Goal: Complete application form

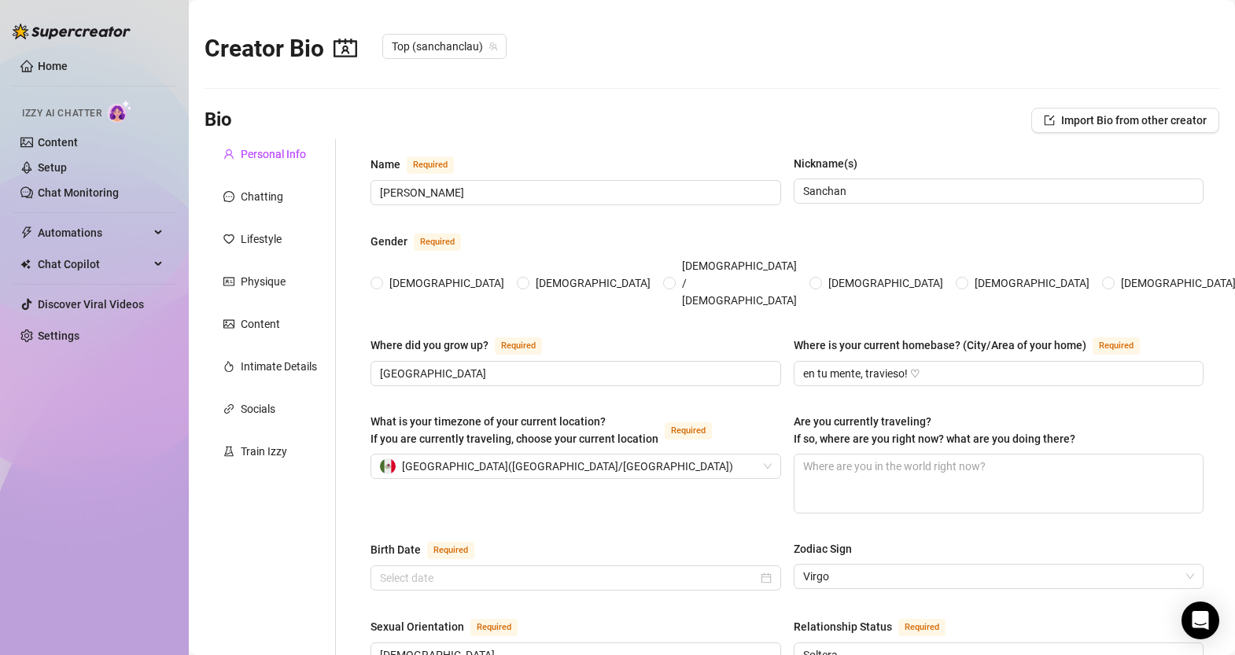
radio input "true"
type input "[DATE]"
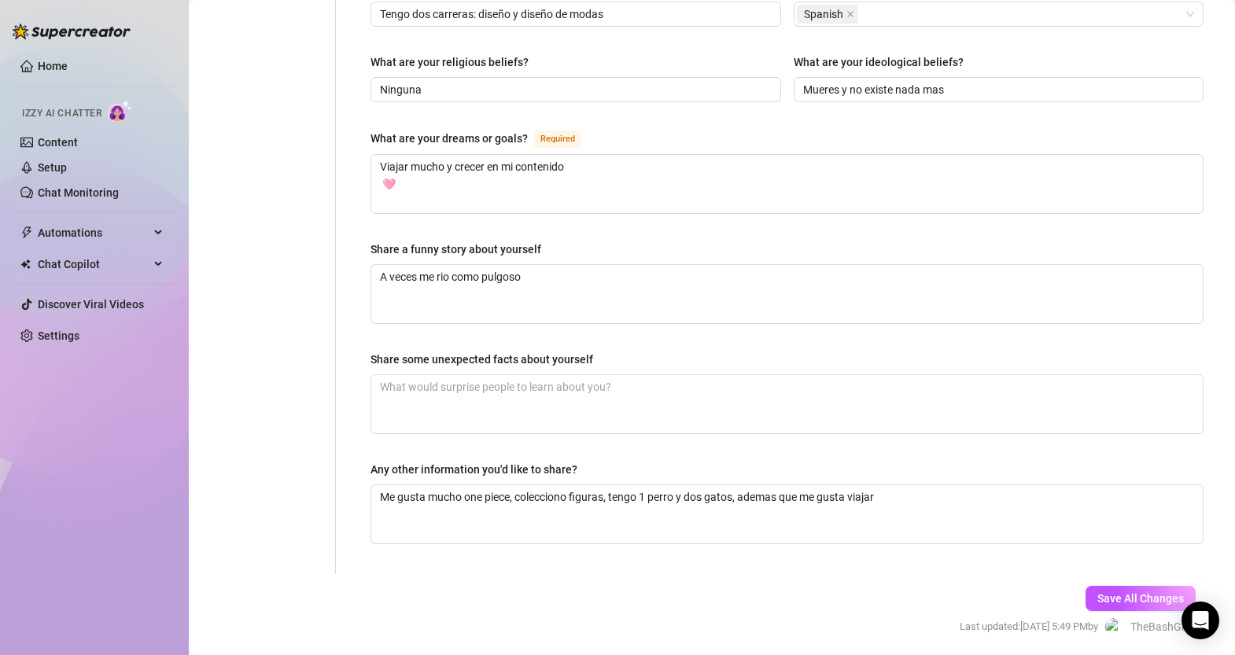
scroll to position [870, 0]
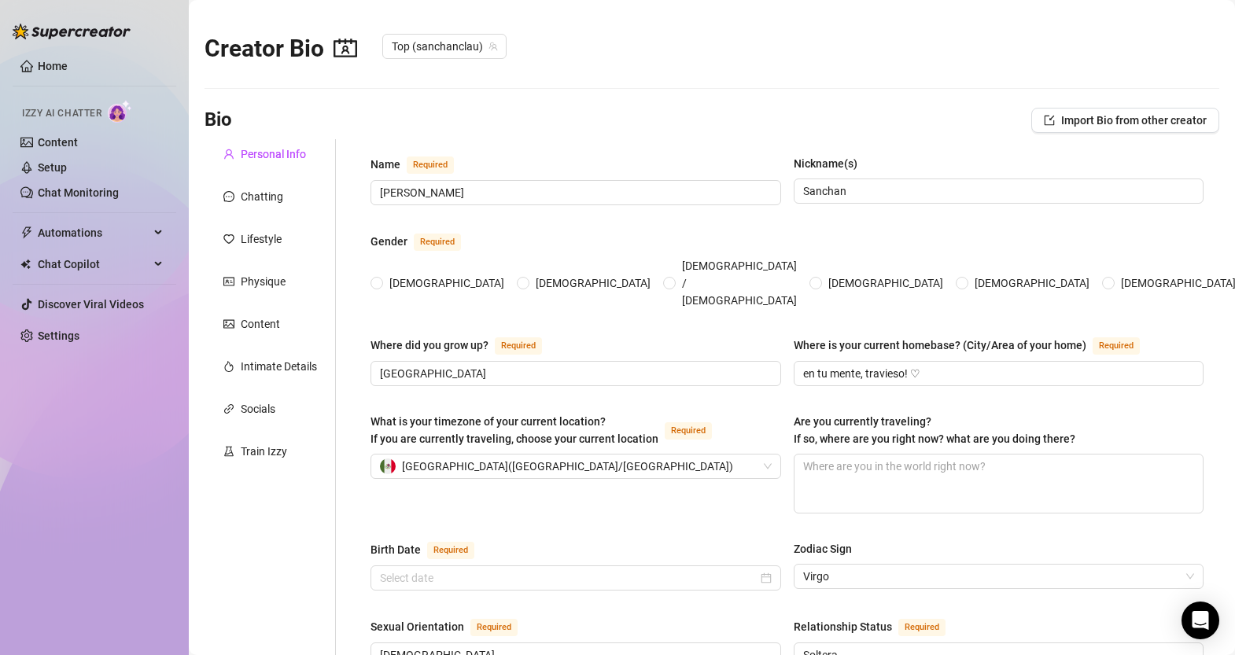
radio input "true"
type input "[DATE]"
radio input "true"
type input "[DATE]"
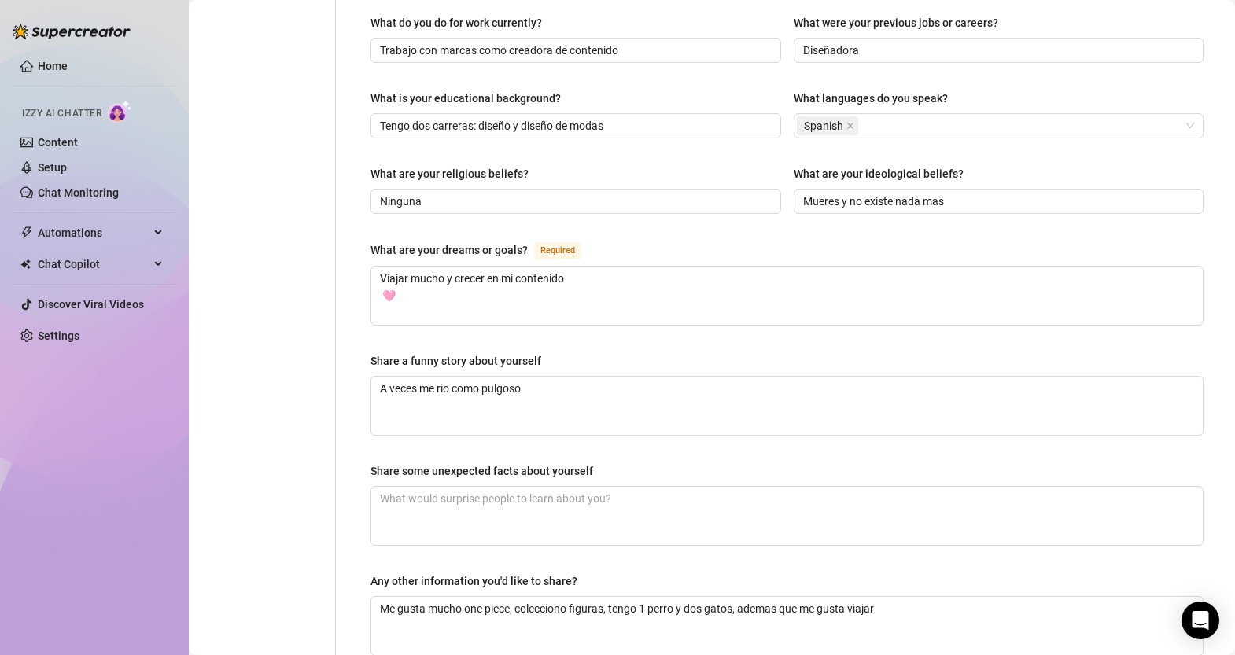
scroll to position [757, 0]
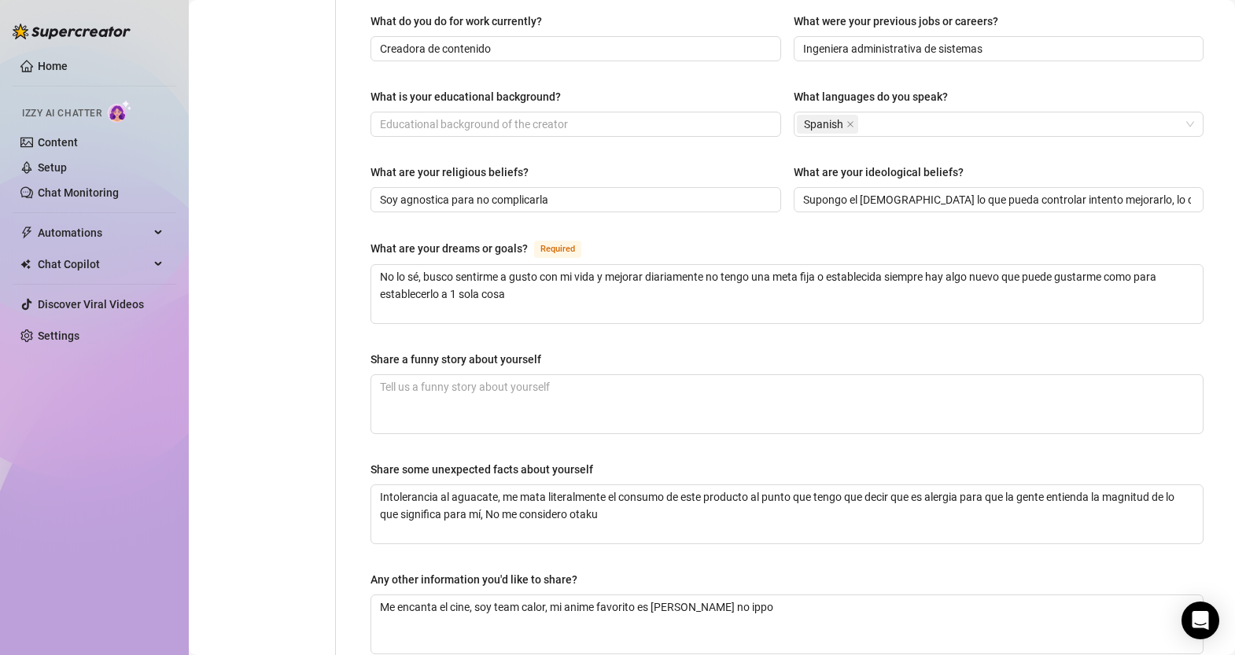
radio input "true"
type input "August 26th, 1998"
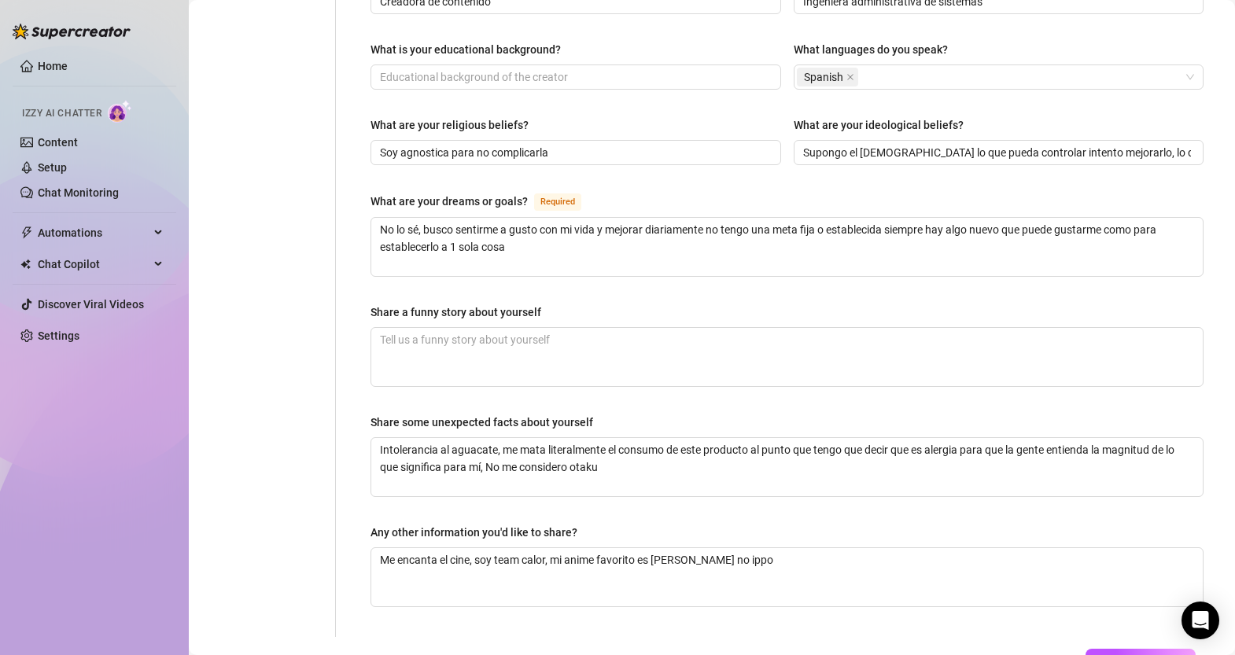
scroll to position [806, 0]
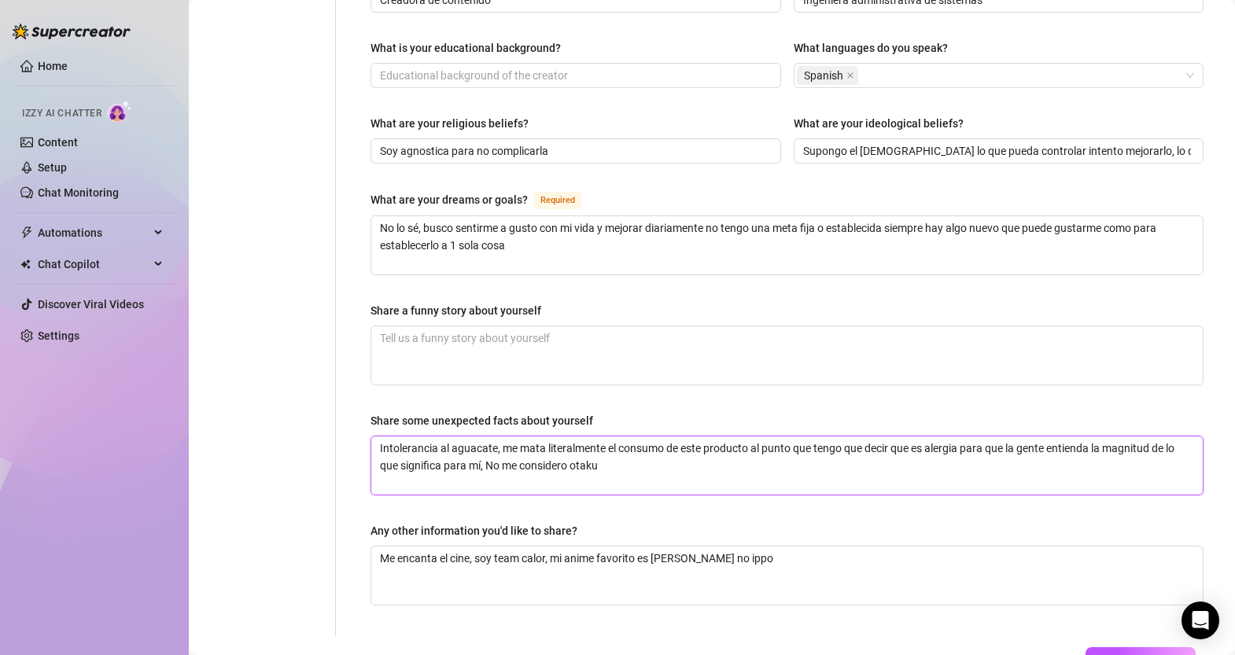
click at [622, 439] on textarea "Intolerancia al aguacate, me mata literalmente el consumo de este producto al p…" at bounding box center [786, 465] width 831 height 58
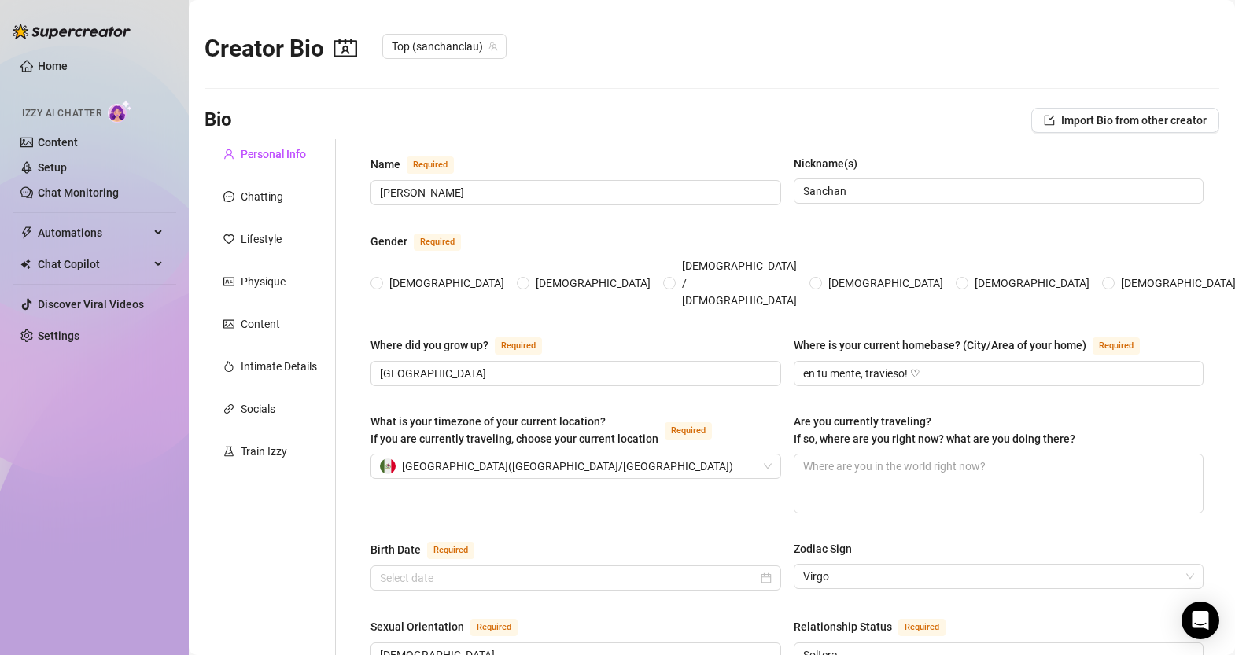
radio input "true"
type input "[DATE]"
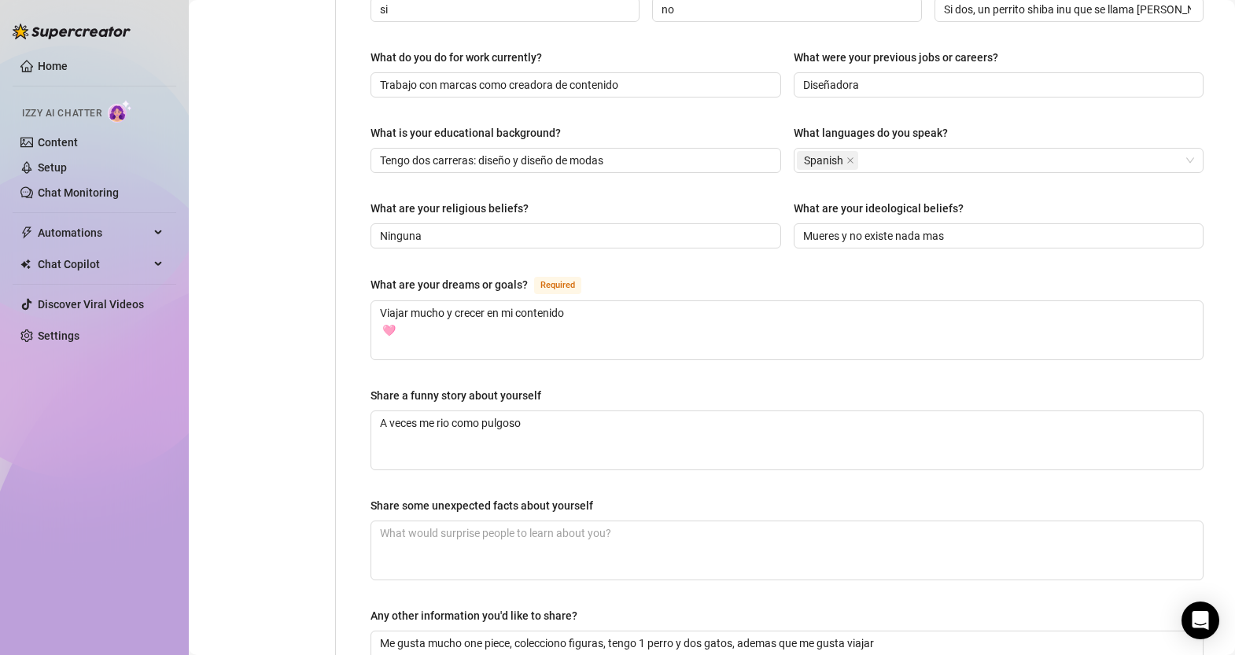
scroll to position [715, 0]
